Goal: Find specific page/section: Find specific page/section

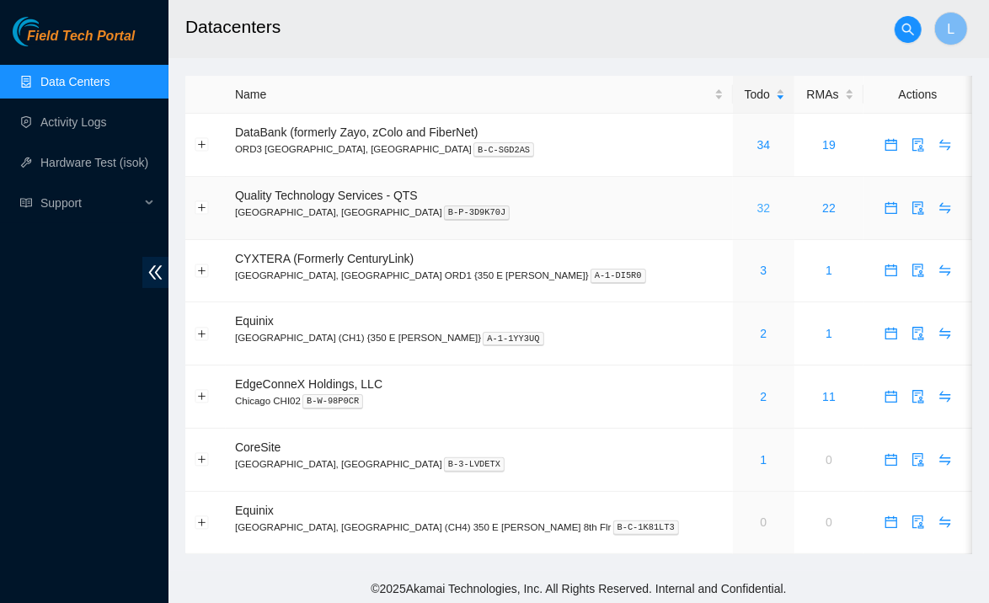
click at [758, 206] on link "32" at bounding box center [764, 207] width 13 height 13
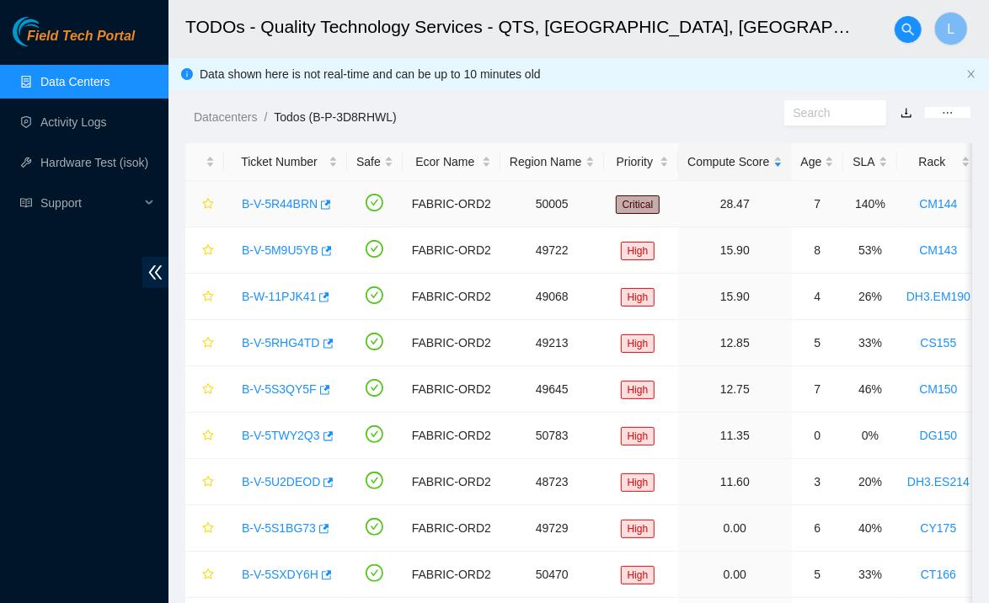
click at [272, 211] on link "B-V-5R44BRN" at bounding box center [280, 203] width 76 height 13
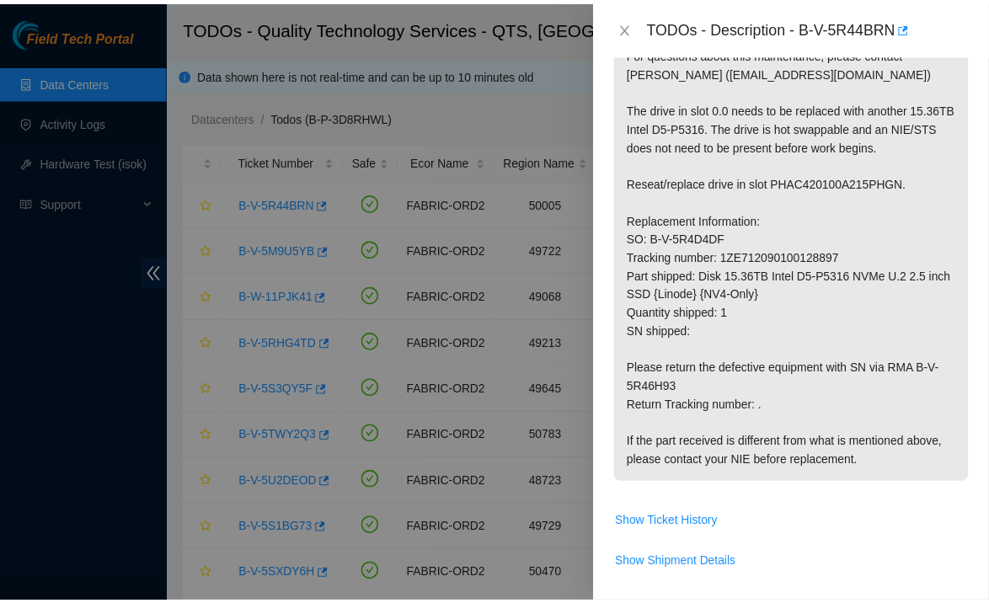
scroll to position [358, 0]
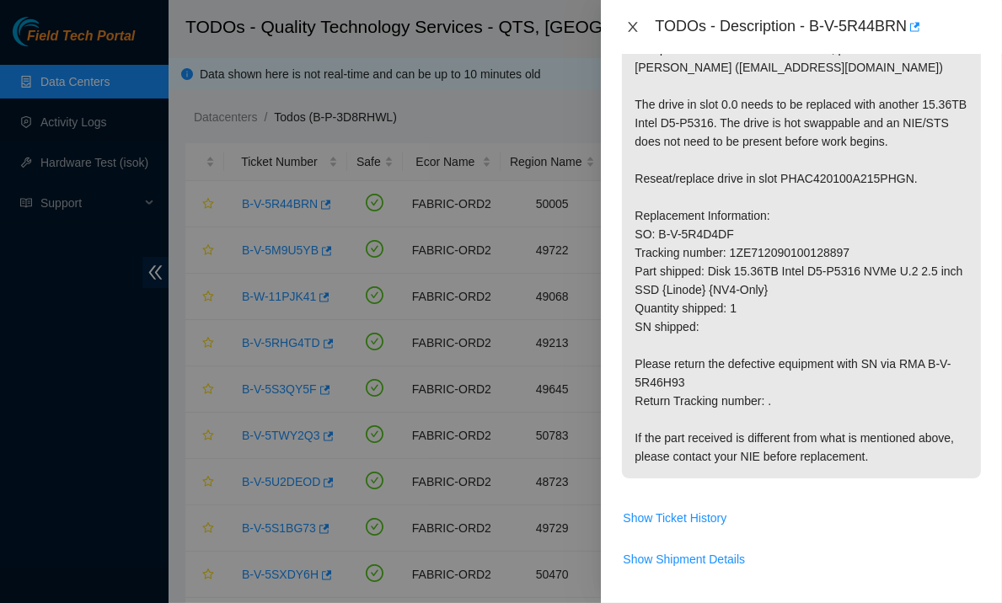
click at [635, 34] on button "Close" at bounding box center [633, 27] width 24 height 16
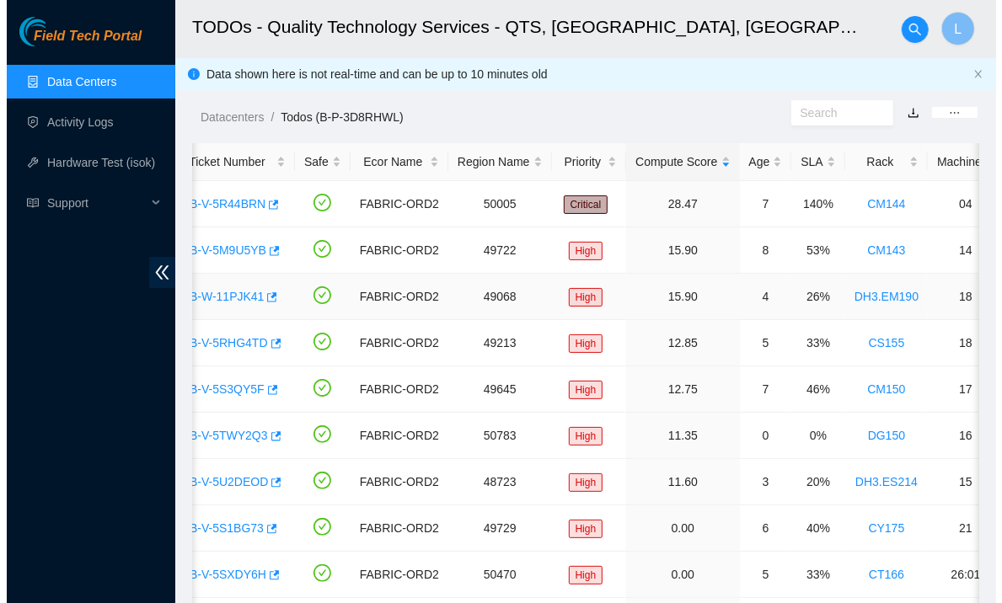
scroll to position [0, 0]
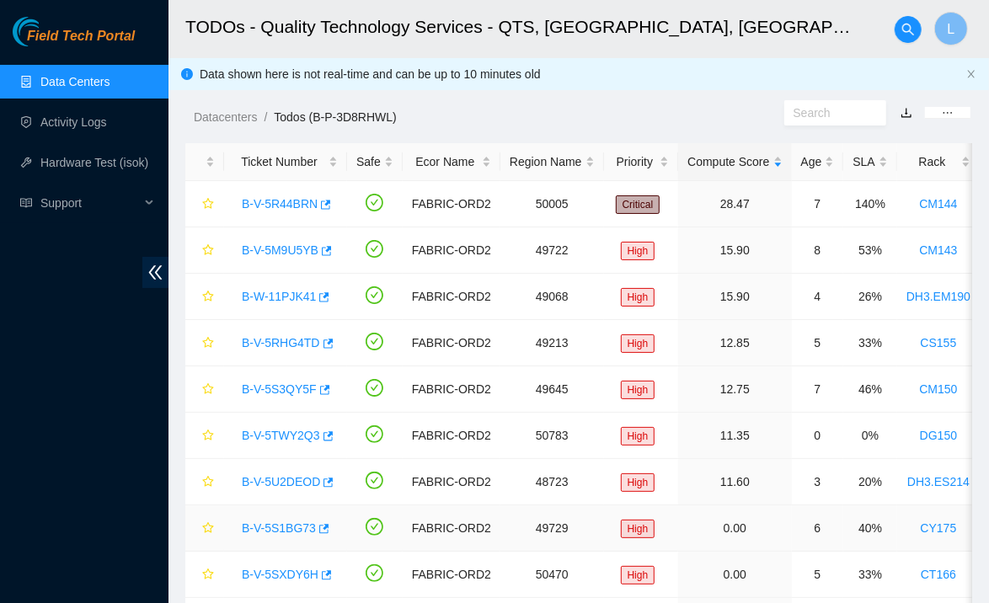
click at [292, 524] on link "B-V-5S1BG73" at bounding box center [279, 528] width 74 height 13
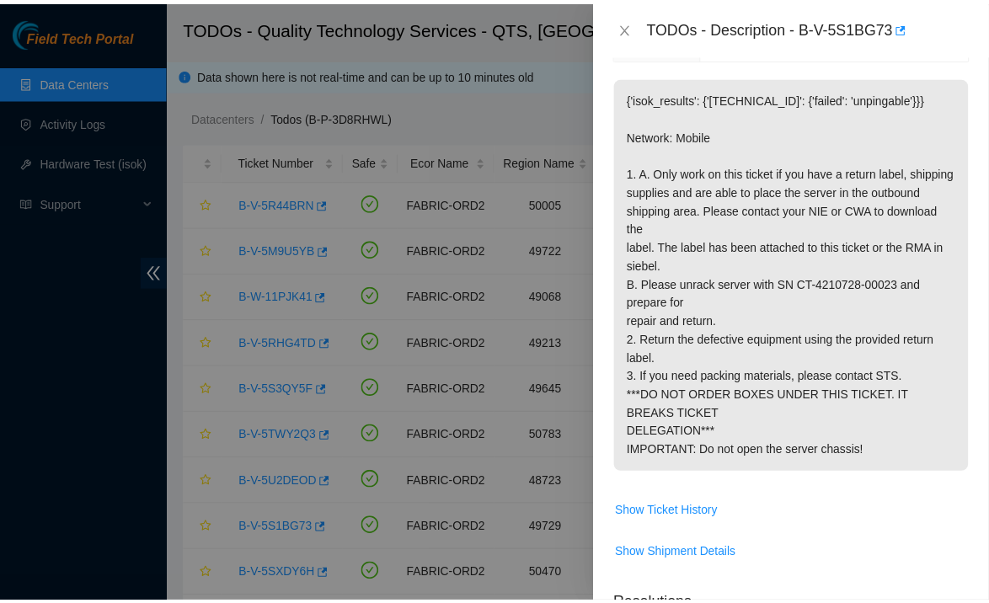
scroll to position [371, 0]
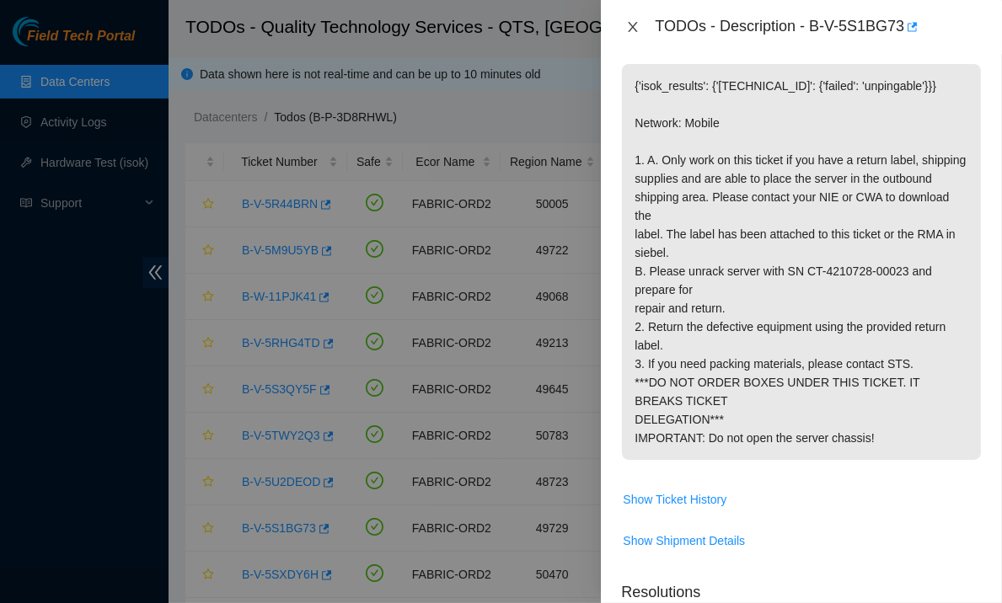
click at [633, 32] on icon "close" at bounding box center [632, 26] width 13 height 13
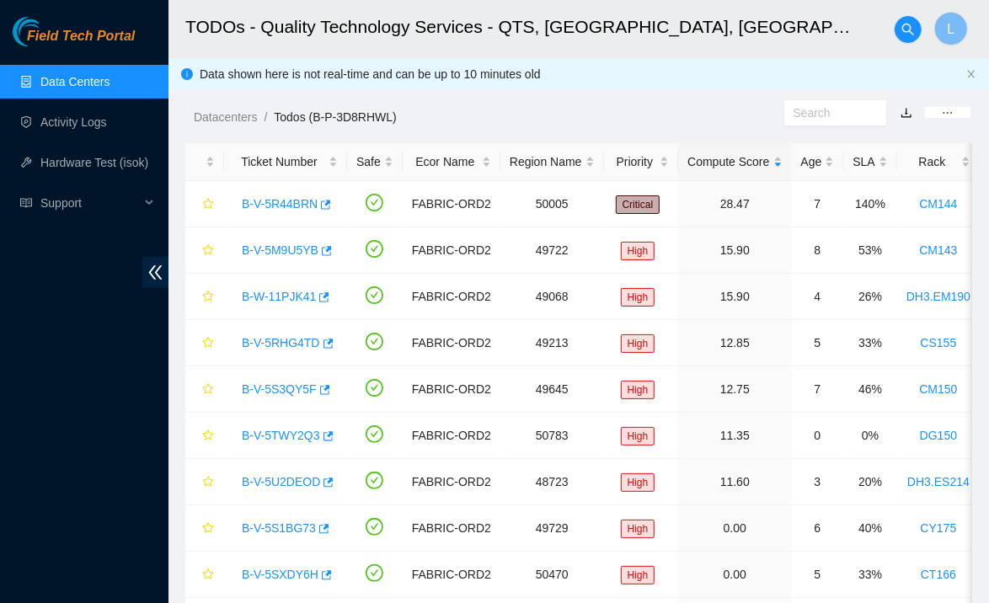
scroll to position [358, 0]
